Goal: Information Seeking & Learning: Learn about a topic

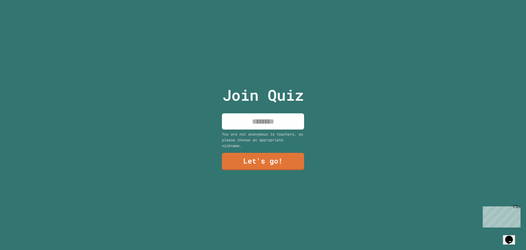
click at [255, 124] on input at bounding box center [263, 121] width 82 height 16
type input "****"
click at [259, 162] on link "Let's go!" at bounding box center [263, 161] width 82 height 17
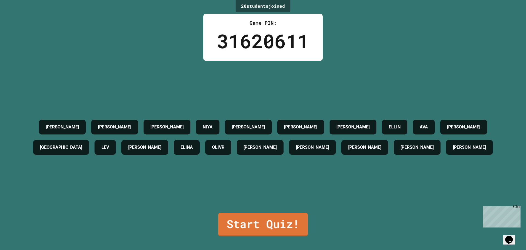
click at [271, 229] on link "Start Quiz!" at bounding box center [263, 224] width 90 height 24
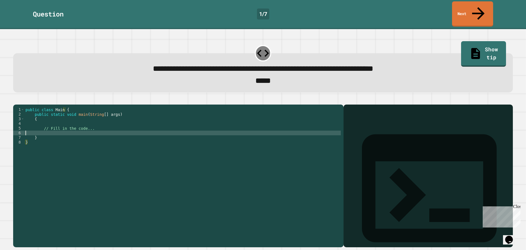
drag, startPoint x: 134, startPoint y: 129, endPoint x: 137, endPoint y: 132, distance: 4.1
click at [137, 132] on div "public class Main { public static void main ( String [ ] args ) { // Fill in th…" at bounding box center [182, 174] width 317 height 135
click at [138, 130] on div "public class Main { public static void main ( String [ ] args ) { // Fill in th…" at bounding box center [182, 170] width 317 height 126
click at [16, 100] on icon "button" at bounding box center [16, 100] width 0 height 0
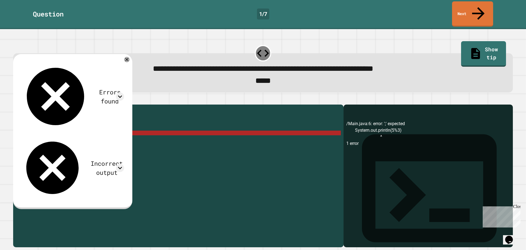
click at [104, 126] on div "public class Main { public static void main ( String [ ] args ) { // Fill in th…" at bounding box center [182, 174] width 317 height 135
click at [103, 128] on div "public class Main { public static void main ( String [ ] args ) { // Fill in th…" at bounding box center [182, 174] width 317 height 135
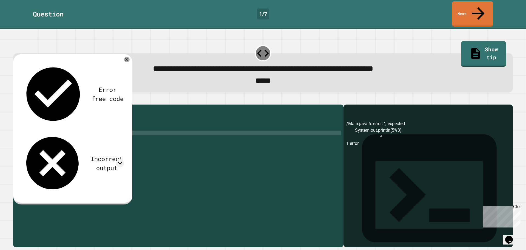
type textarea "**********"
click at [16, 100] on icon "button" at bounding box center [16, 100] width 0 height 0
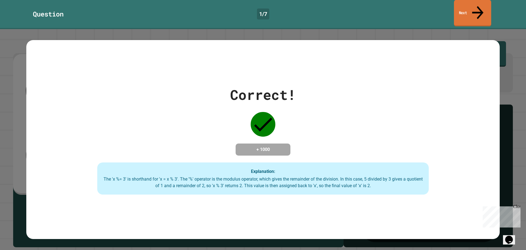
click at [453, 13] on div "Question 1 / 7 Next" at bounding box center [263, 13] width 526 height 25
click at [457, 8] on link "Next" at bounding box center [472, 13] width 41 height 27
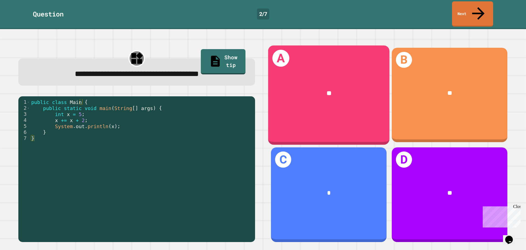
click at [343, 100] on div "A **" at bounding box center [328, 94] width 121 height 99
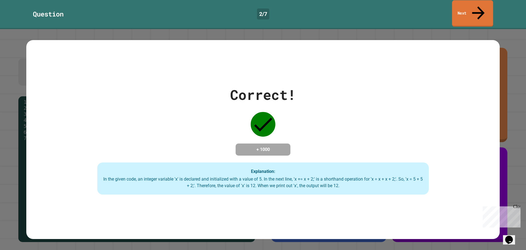
click at [492, 4] on link "Next" at bounding box center [472, 13] width 41 height 27
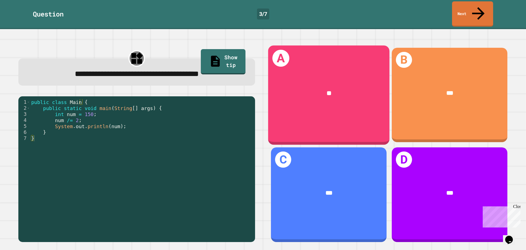
click at [327, 92] on div "**" at bounding box center [328, 93] width 121 height 35
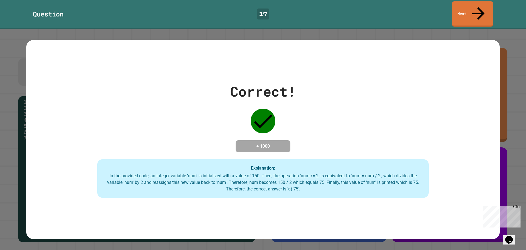
click at [475, 9] on link "Next" at bounding box center [472, 13] width 41 height 25
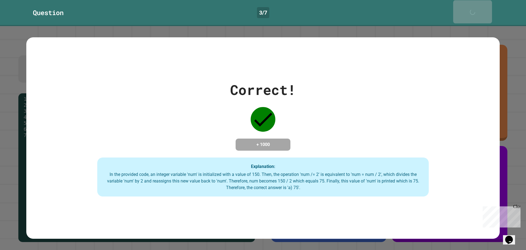
click at [475, 9] on div "Next" at bounding box center [472, 11] width 13 height 17
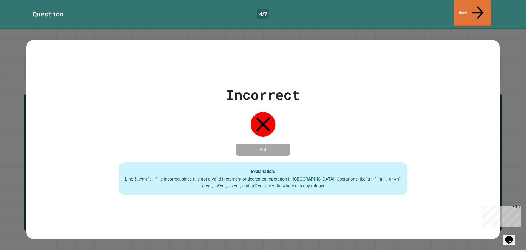
click at [472, 10] on link "Next" at bounding box center [473, 13] width 38 height 27
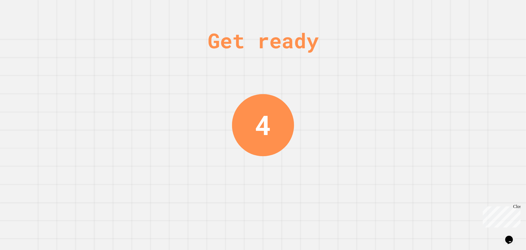
drag, startPoint x: 365, startPoint y: 86, endPoint x: 281, endPoint y: 94, distance: 84.6
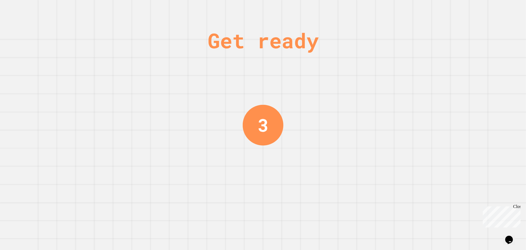
drag, startPoint x: 281, startPoint y: 94, endPoint x: 242, endPoint y: 98, distance: 39.7
click at [243, 97] on div "Get ready 3" at bounding box center [263, 125] width 41 height 250
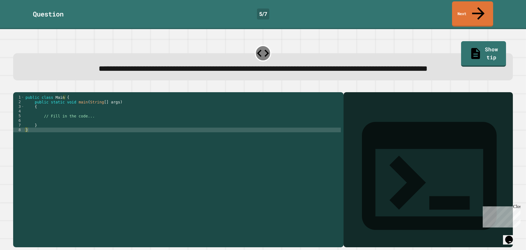
click at [201, 133] on div "public class Main { public static void main ( String [ ] args ) { // Fill in th…" at bounding box center [182, 162] width 317 height 135
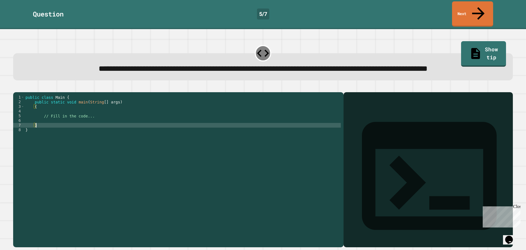
click at [204, 130] on div "public class Main { public static void main ( String [ ] args ) { // Fill in th…" at bounding box center [182, 162] width 317 height 135
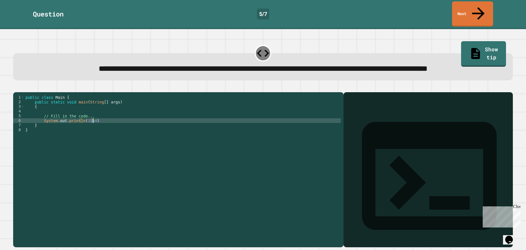
scroll to position [0, 5]
type textarea "**********"
click at [16, 88] on icon "button" at bounding box center [16, 88] width 0 height 0
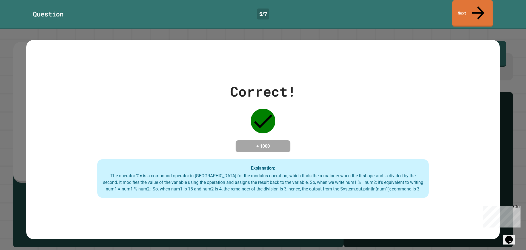
click at [468, 6] on link "Next" at bounding box center [473, 13] width 41 height 27
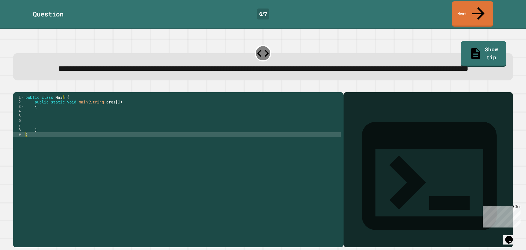
click at [138, 118] on div "public class Main { public static void main ( String args [ ]) { } }" at bounding box center [182, 162] width 317 height 135
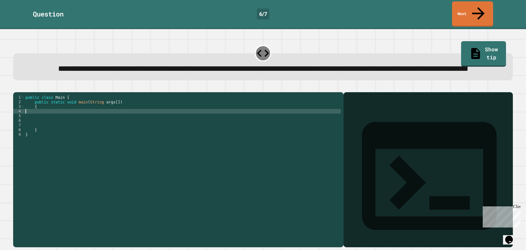
click at [144, 116] on div "public class Main { public static void main ( String args [ ]) { } }" at bounding box center [182, 162] width 317 height 135
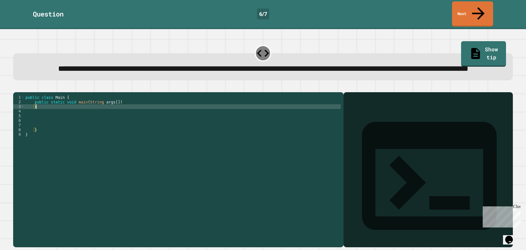
click at [144, 121] on div "public class Main { public static void main ( String args [ ]) { } }" at bounding box center [182, 162] width 317 height 135
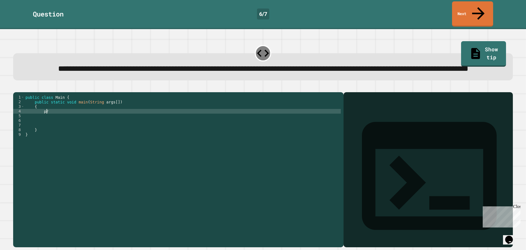
type textarea "*"
type textarea "**********"
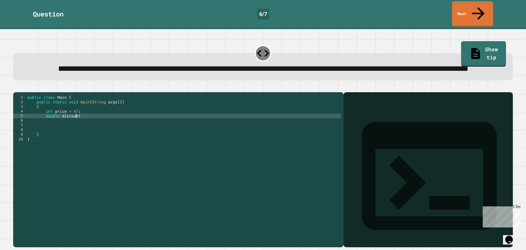
scroll to position [0, 3]
type textarea "**********"
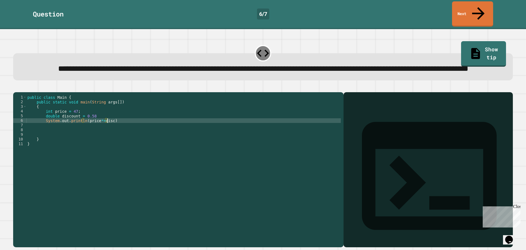
scroll to position [0, 6]
type textarea "**********"
click at [16, 88] on icon "button" at bounding box center [16, 88] width 0 height 0
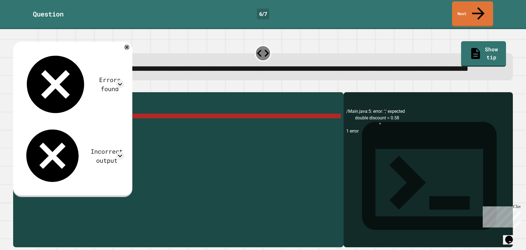
click at [106, 124] on div "public class Main { public static void main ( String args [ ]) { int price = 47…" at bounding box center [183, 162] width 315 height 135
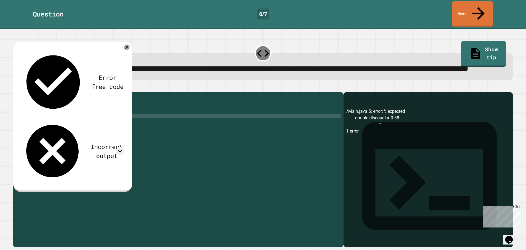
click at [16, 88] on button "button" at bounding box center [16, 88] width 0 height 0
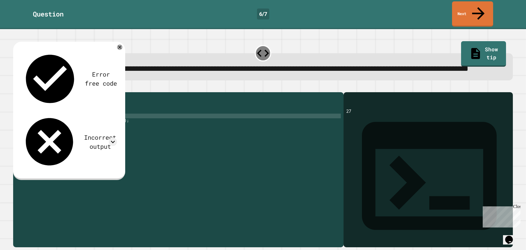
click at [85, 128] on div "public class Main { public static void main ( String args [ ]) { int price = 47…" at bounding box center [183, 162] width 315 height 135
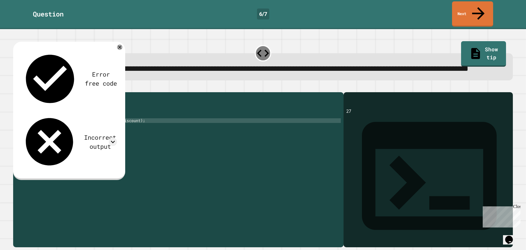
scroll to position [0, 5]
click at [16, 88] on icon "button" at bounding box center [16, 88] width 0 height 0
click at [21, 89] on div at bounding box center [263, 89] width 500 height 7
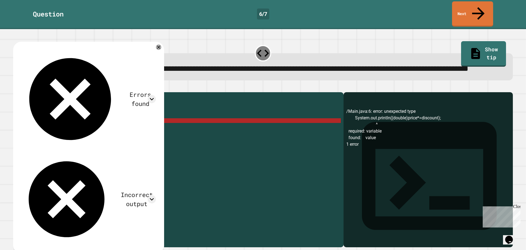
click at [101, 128] on div "public class Main { public static void main ( String args [ ]) { int price = 47…" at bounding box center [183, 162] width 315 height 135
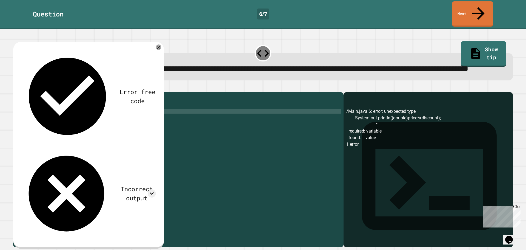
scroll to position [0, 3]
click at [21, 92] on icon "button" at bounding box center [19, 91] width 3 height 4
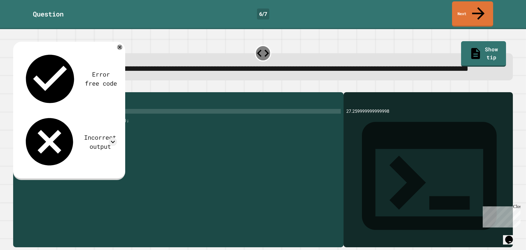
click at [91, 124] on div "public class Main { public static void main ( String args [ ]) { double price =…" at bounding box center [183, 162] width 315 height 135
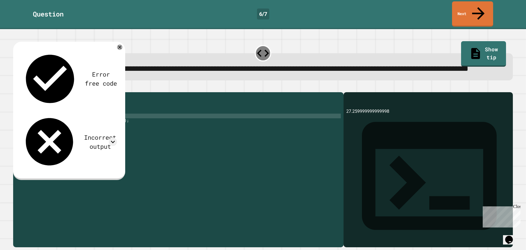
click at [81, 128] on div "public class Main { public static void main ( String args [ ]) { double price =…" at bounding box center [183, 162] width 315 height 135
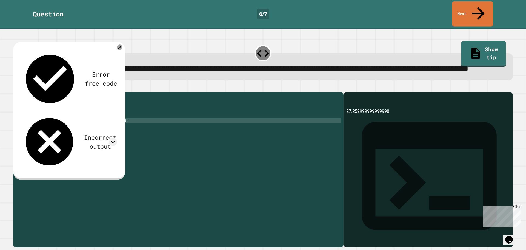
click at [83, 128] on div "public class Main { public static void main ( String args [ ]) { double price =…" at bounding box center [183, 162] width 315 height 135
click at [16, 88] on icon "button" at bounding box center [16, 88] width 0 height 0
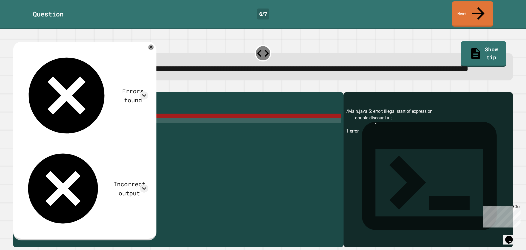
click at [83, 125] on div "public class Main { public static void main ( String args [ ]) { double price =…" at bounding box center [183, 162] width 315 height 135
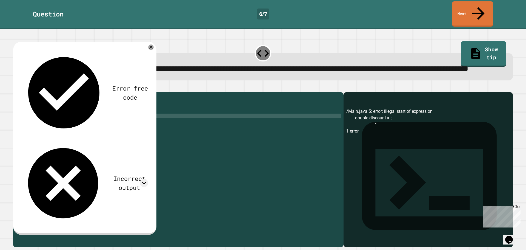
scroll to position [0, 4]
click at [16, 88] on button "button" at bounding box center [16, 88] width 0 height 0
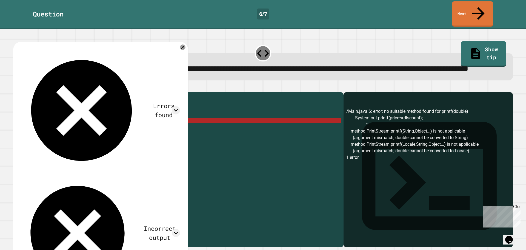
click at [80, 129] on div "public class Main { public static void main ( String args [ ]) { double price =…" at bounding box center [183, 162] width 315 height 135
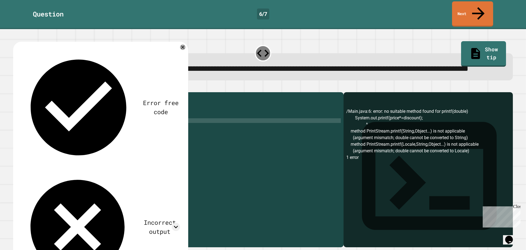
click at [16, 88] on icon "button" at bounding box center [16, 88] width 0 height 0
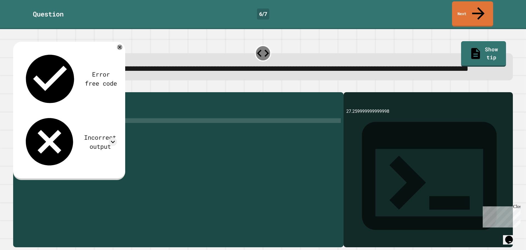
click at [56, 120] on div "public class Main { public static void main ( String args [ ]) { double price =…" at bounding box center [183, 162] width 315 height 135
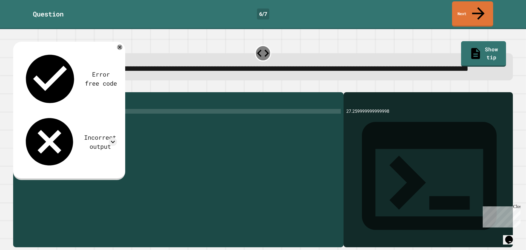
click at [58, 120] on div "public class Main { public static void main ( String args [ ]) { double price =…" at bounding box center [183, 162] width 315 height 135
drag, startPoint x: 20, startPoint y: 91, endPoint x: 26, endPoint y: 93, distance: 5.8
click at [16, 88] on icon "button" at bounding box center [16, 88] width 0 height 0
click at [50, 119] on div "public class Main { public static void main ( String args [ ]) { int price = 47…" at bounding box center [183, 162] width 315 height 135
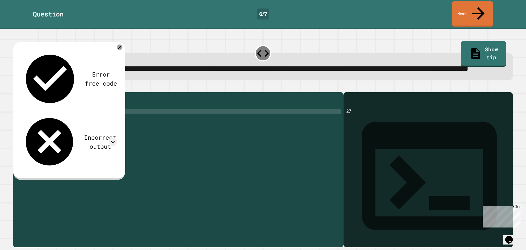
scroll to position [0, 2]
drag, startPoint x: 292, startPoint y: 29, endPoint x: 310, endPoint y: 5, distance: 29.9
click at [293, 39] on div "**********" at bounding box center [262, 60] width 505 height 43
click at [16, 88] on icon "button" at bounding box center [16, 88] width 0 height 0
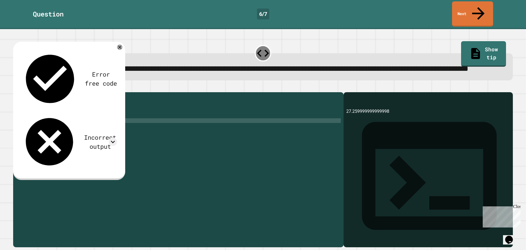
click at [147, 127] on div "public class Main { public static void main ( String args [ ]) { double price =…" at bounding box center [183, 162] width 315 height 135
click at [148, 121] on div "public class Main { public static void main ( String args [ ]) { double price =…" at bounding box center [183, 162] width 315 height 135
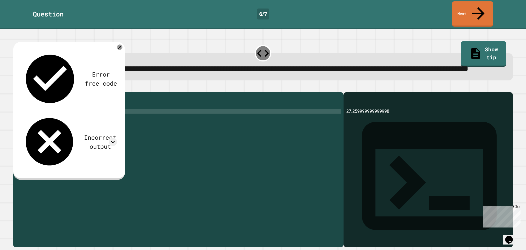
type textarea "**********"
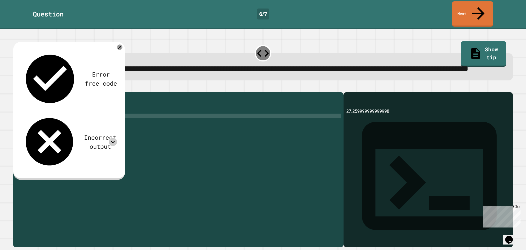
click at [112, 141] on icon at bounding box center [113, 142] width 4 height 2
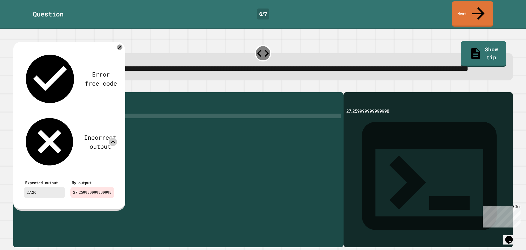
click at [116, 50] on div "Error free code 27.259999999999998 Incorrect output Expected output 27.26 My ou…" at bounding box center [68, 125] width 101 height 157
click at [120, 49] on icon at bounding box center [119, 46] width 5 height 5
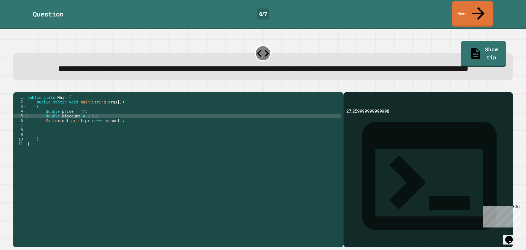
click at [114, 121] on div "public class Main { public static void main ( String args [ ]) { double price =…" at bounding box center [183, 162] width 315 height 135
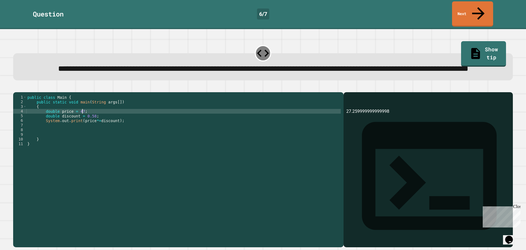
click at [115, 125] on div "public class Main { public static void main ( String args [ ]) { double price =…" at bounding box center [183, 162] width 315 height 135
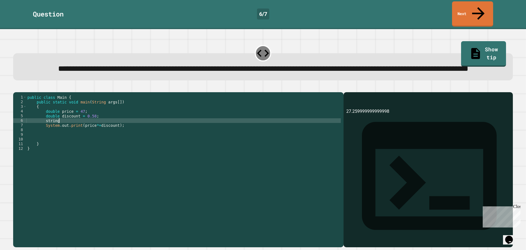
scroll to position [0, 1]
drag, startPoint x: 115, startPoint y: 125, endPoint x: 96, endPoint y: 102, distance: 29.7
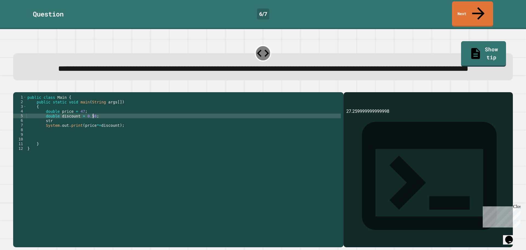
click at [64, 129] on div "public class Main { public static void main ( String args [ ]) { double price =…" at bounding box center [183, 162] width 315 height 135
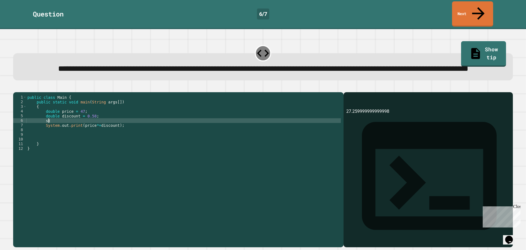
type textarea "*"
drag, startPoint x: 64, startPoint y: 129, endPoint x: 67, endPoint y: 115, distance: 14.4
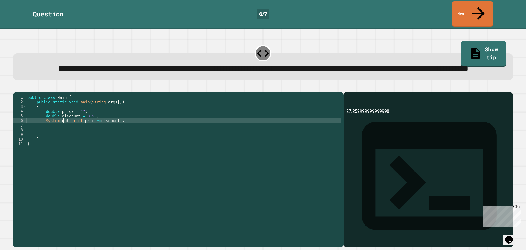
drag, startPoint x: 67, startPoint y: 115, endPoint x: 149, endPoint y: 126, distance: 82.4
click at [149, 126] on div "public class Main { public static void main ( String args [ ]) { double price =…" at bounding box center [183, 162] width 315 height 135
click at [144, 128] on div "public class Main { public static void main ( String args [ ]) { double price =…" at bounding box center [183, 158] width 315 height 126
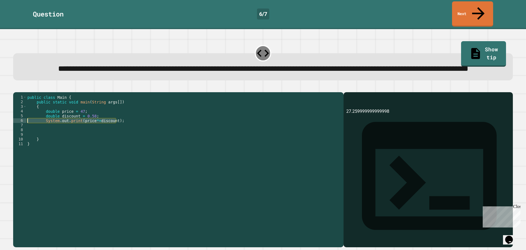
drag, startPoint x: 140, startPoint y: 128, endPoint x: 0, endPoint y: 127, distance: 140.1
click at [0, 127] on div "**********" at bounding box center [263, 139] width 526 height 221
type textarea "**********"
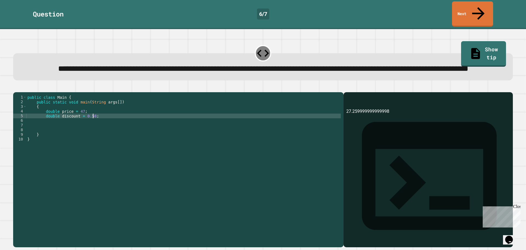
type textarea "**********"
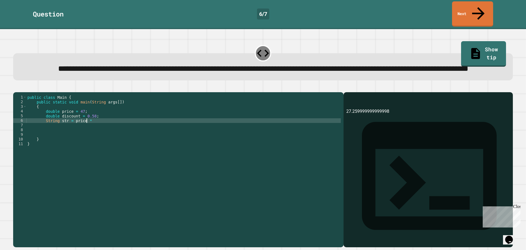
scroll to position [0, 4]
type textarea "**********"
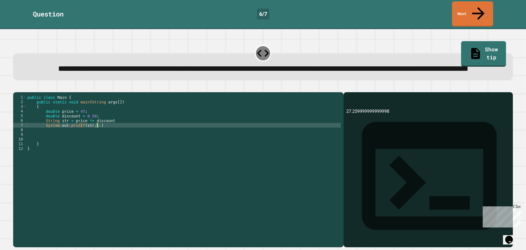
scroll to position [0, 5]
click at [18, 87] on div at bounding box center [263, 89] width 500 height 7
click at [16, 88] on icon "button" at bounding box center [16, 88] width 0 height 0
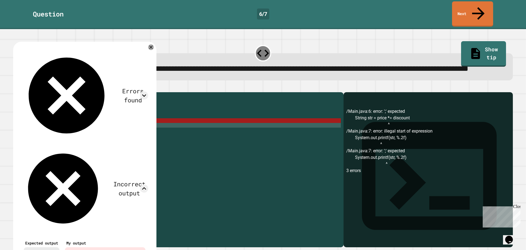
click at [154, 50] on div at bounding box center [151, 47] width 6 height 6
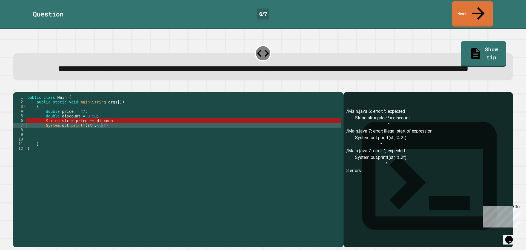
scroll to position [0, 0]
click at [113, 137] on div "public class Main { public static void main ( String args [ ]) { double price =…" at bounding box center [183, 162] width 315 height 135
click at [114, 135] on div "public class Main { public static void main ( String args [ ]) { double price =…" at bounding box center [183, 162] width 315 height 135
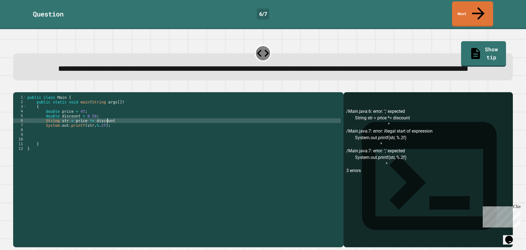
click at [117, 127] on div "public class Main { public static void main ( String args [ ]) { double price =…" at bounding box center [183, 162] width 315 height 135
click at [16, 88] on button "button" at bounding box center [16, 88] width 0 height 0
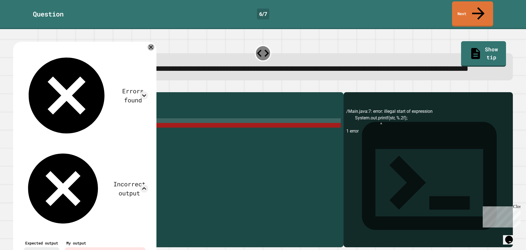
click at [154, 50] on icon at bounding box center [151, 47] width 7 height 7
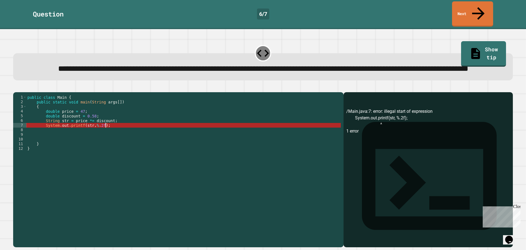
scroll to position [0, 5]
drag, startPoint x: 109, startPoint y: 133, endPoint x: 12, endPoint y: 133, distance: 97.6
click at [12, 133] on div "**********" at bounding box center [262, 166] width 505 height 167
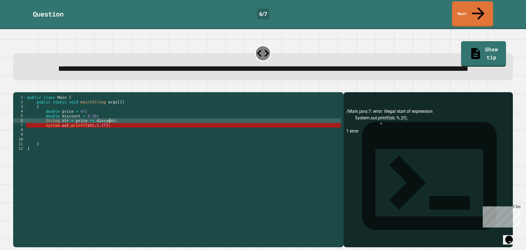
click at [115, 131] on div "public class Main { public static void main ( String args [ ]) { double price =…" at bounding box center [183, 162] width 315 height 135
click at [57, 127] on div "public class Main { public static void main ( String args [ ]) { double price =…" at bounding box center [183, 162] width 315 height 135
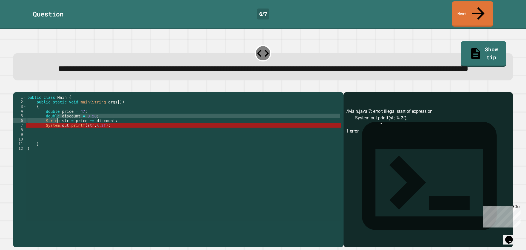
click at [57, 128] on div "public class Main { public static void main ( String args [ ]) { double price =…" at bounding box center [183, 158] width 315 height 126
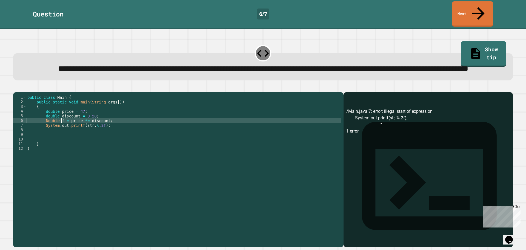
scroll to position [0, 3]
click at [47, 129] on div "public class Main { public static void main ( String args [ ]) { double price =…" at bounding box center [183, 162] width 315 height 135
click at [88, 133] on div "public class Main { public static void main ( String args [ ]) { double price =…" at bounding box center [183, 162] width 315 height 135
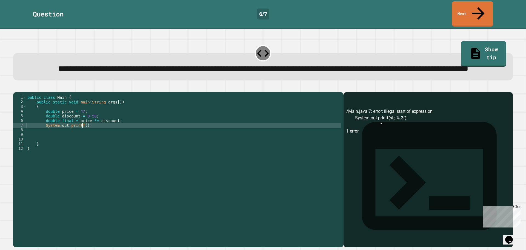
scroll to position [0, 4]
drag, startPoint x: 88, startPoint y: 133, endPoint x: 145, endPoint y: 91, distance: 70.5
click at [109, 135] on div "public class Main { public static void main ( String args [ ]) { double price =…" at bounding box center [183, 162] width 315 height 135
click at [21, 92] on icon "button" at bounding box center [19, 91] width 3 height 4
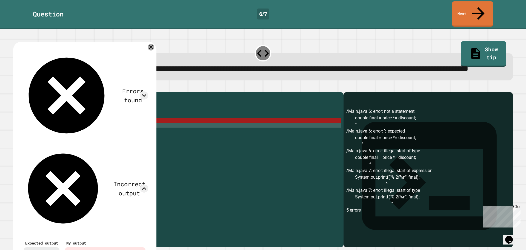
click at [154, 46] on icon at bounding box center [151, 47] width 7 height 7
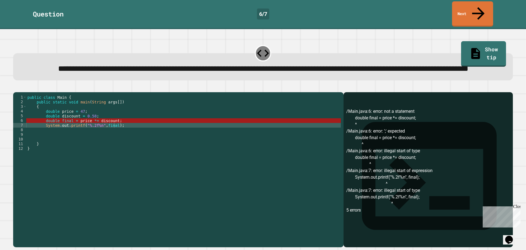
click at [57, 128] on div "public class Main { public static void main ( String args [ ]) { double price =…" at bounding box center [183, 162] width 315 height 135
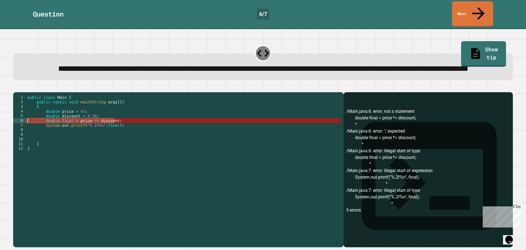
drag, startPoint x: 119, startPoint y: 128, endPoint x: 0, endPoint y: 126, distance: 119.0
click at [0, 126] on div "**********" at bounding box center [263, 139] width 526 height 221
type textarea "**********"
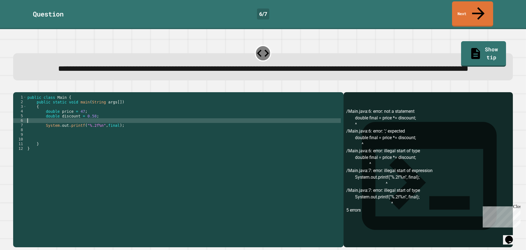
scroll to position [0, 0]
type textarea "**********"
type textarea "*"
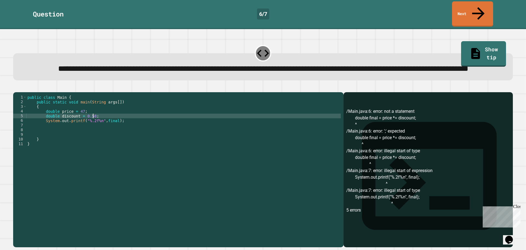
type textarea "**********"
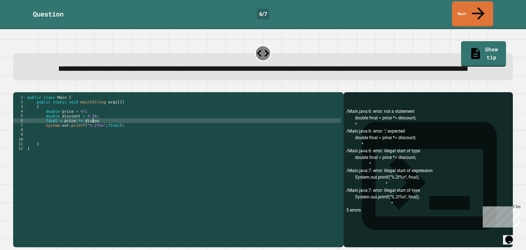
scroll to position [0, 5]
click at [16, 88] on icon "button" at bounding box center [16, 88] width 0 height 0
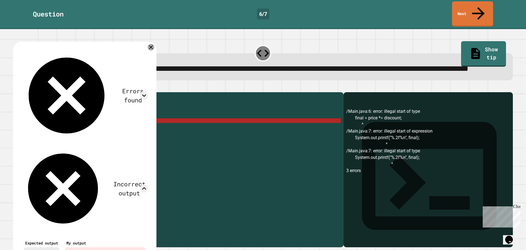
click at [154, 48] on icon at bounding box center [151, 47] width 7 height 7
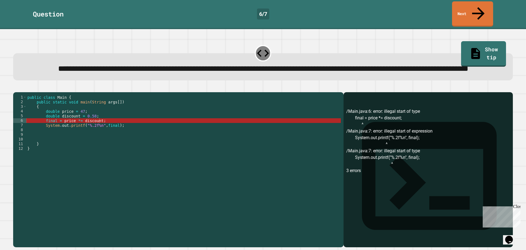
click at [54, 129] on div "public class Main { public static void main ( String args [ ]) { double price =…" at bounding box center [183, 162] width 315 height 135
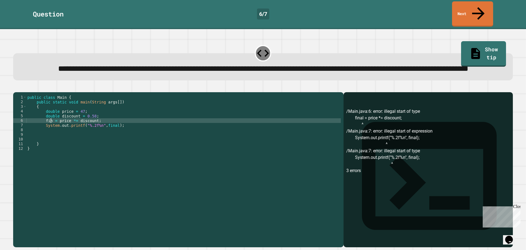
scroll to position [0, 4]
click at [16, 88] on button "button" at bounding box center [16, 88] width 0 height 0
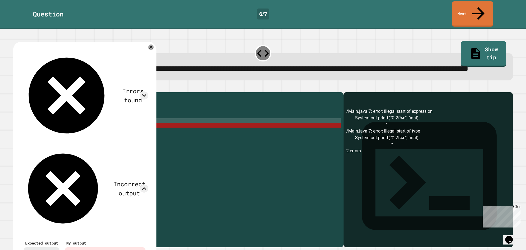
click at [157, 51] on div "Errors found /Main.java:7: error: illegal start of expression System.out.printf…" at bounding box center [84, 173] width 143 height 263
click at [154, 50] on icon at bounding box center [151, 47] width 6 height 6
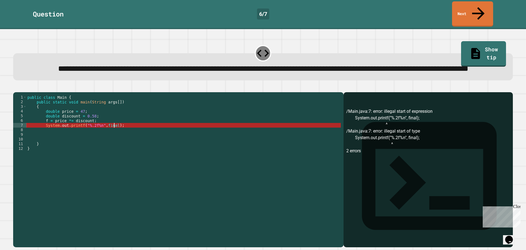
click at [114, 133] on div "public class Main { public static void main ( String args [ ]) { double price =…" at bounding box center [183, 162] width 315 height 135
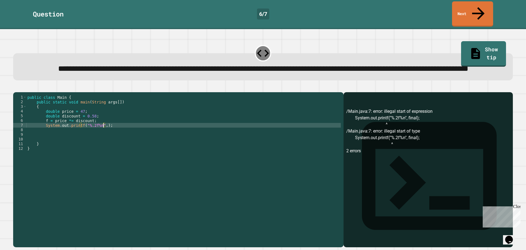
scroll to position [0, 5]
click at [46, 130] on div "public class Main { public static void main ( String args [ ]) { double price =…" at bounding box center [183, 162] width 315 height 135
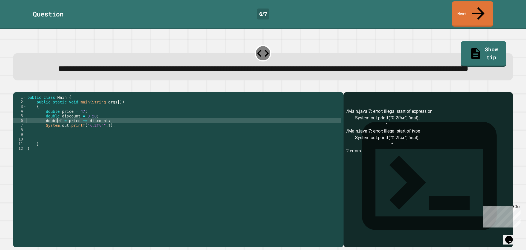
scroll to position [0, 2]
type textarea "**********"
click at [16, 88] on button "button" at bounding box center [16, 88] width 0 height 0
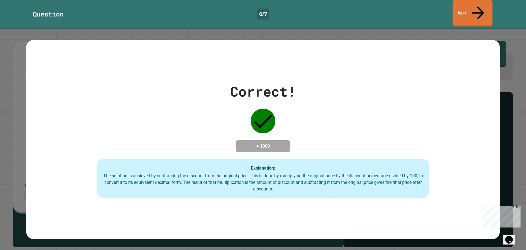
click at [458, 6] on link "Next" at bounding box center [473, 13] width 40 height 27
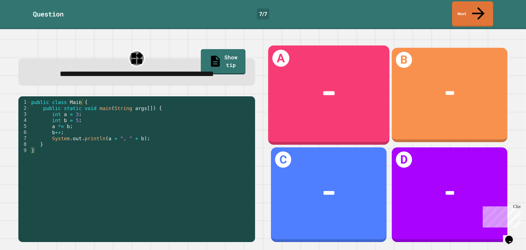
click at [307, 107] on div "A *****" at bounding box center [328, 94] width 121 height 99
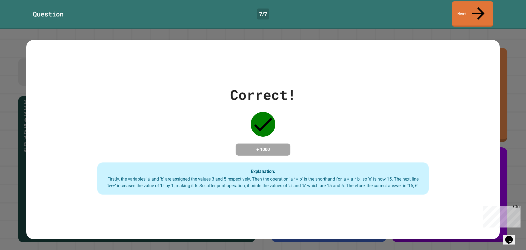
click at [463, 6] on link "Next" at bounding box center [472, 13] width 41 height 25
